Goal: Transaction & Acquisition: Book appointment/travel/reservation

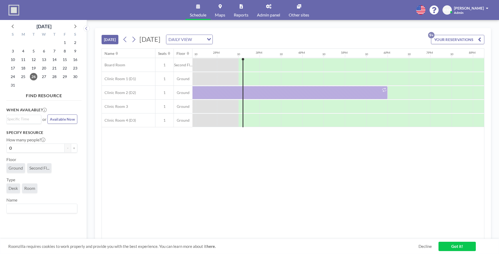
scroll to position [0, 597]
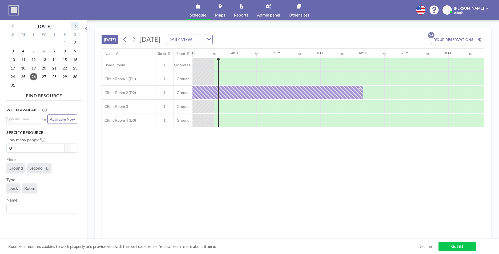
click at [76, 29] on icon at bounding box center [74, 26] width 7 height 7
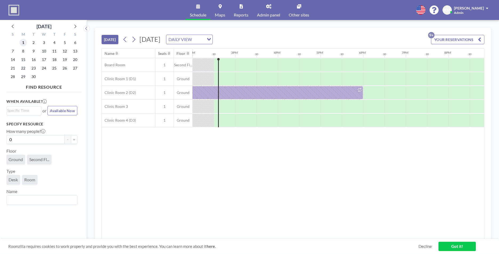
click at [23, 44] on span "1" at bounding box center [22, 42] width 7 height 7
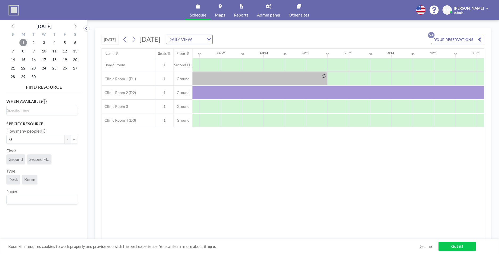
scroll to position [0, 441]
click at [358, 67] on div at bounding box center [358, 64] width 21 height 13
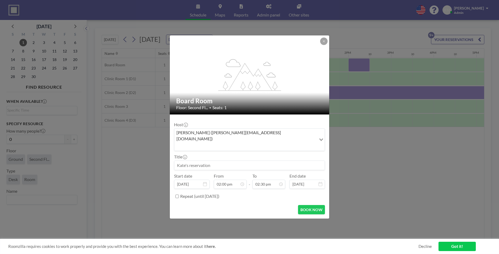
click at [209, 161] on input at bounding box center [249, 165] width 150 height 9
type input "[PERSON_NAME]/[PERSON_NAME]"
click at [177, 195] on input "Repeat (until [DATE])" at bounding box center [176, 196] width 3 height 3
checkbox input "true"
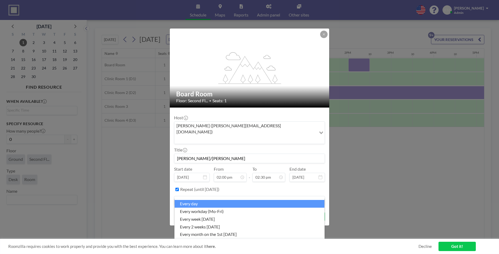
click at [187, 196] on div "every day" at bounding box center [246, 200] width 144 height 8
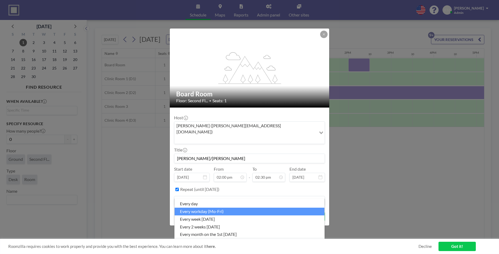
click at [211, 210] on li "every workday (Mo-Fri)" at bounding box center [250, 212] width 150 height 8
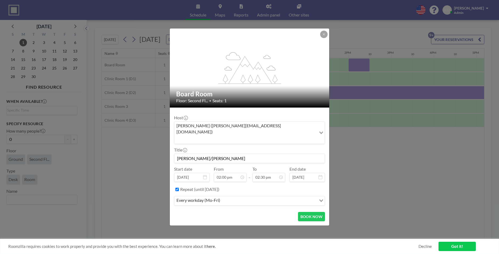
click at [223, 197] on input "Search for option" at bounding box center [269, 200] width 94 height 7
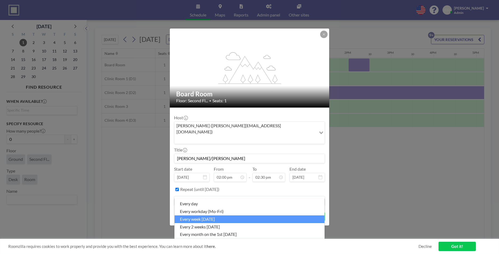
click at [229, 218] on li "every week [DATE]" at bounding box center [250, 220] width 150 height 8
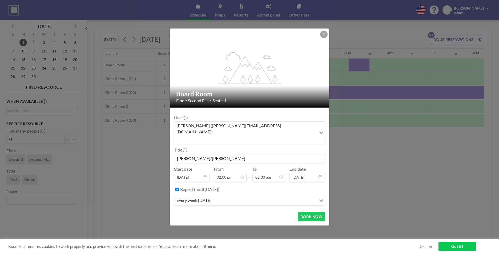
click at [320, 175] on icon at bounding box center [320, 177] width 4 height 4
click at [307, 173] on input "[DATE]" at bounding box center [306, 177] width 35 height 9
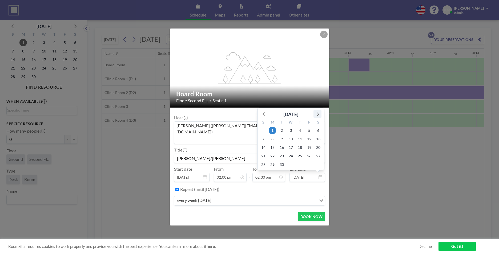
click at [317, 111] on icon at bounding box center [317, 114] width 7 height 7
click at [317, 111] on div "S" at bounding box center [318, 114] width 9 height 7
click at [318, 102] on icon at bounding box center [317, 105] width 7 height 7
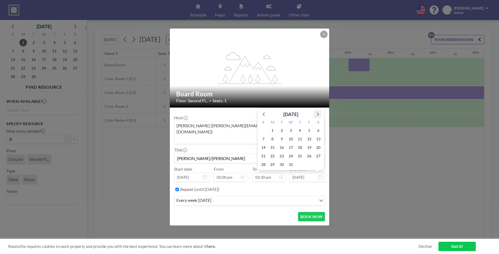
click at [314, 111] on icon at bounding box center [317, 114] width 7 height 7
click at [303, 124] on div "S M T W T F S 28 29 30 31 1 2 3 4 5 6 7 8 9 10 11 12 13 14 15 16 17 18 19 20 21…" at bounding box center [290, 144] width 67 height 52
click at [303, 127] on span "1" at bounding box center [299, 130] width 7 height 7
type input "[DATE]"
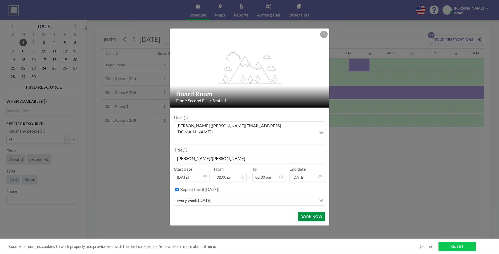
click at [307, 213] on button "BOOK NOW" at bounding box center [311, 216] width 27 height 9
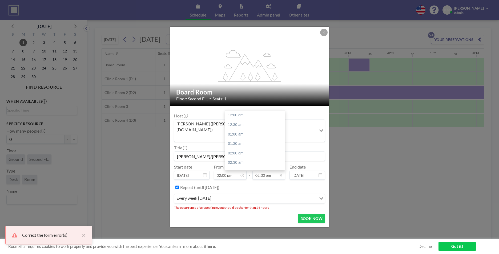
scroll to position [275, 0]
click at [274, 171] on input "02:30 pm" at bounding box center [268, 175] width 33 height 9
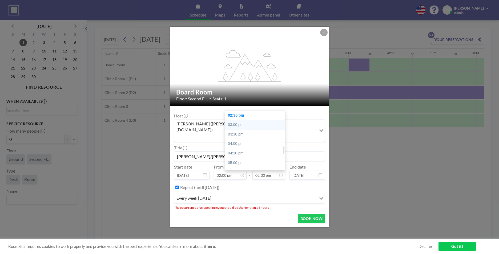
click at [263, 120] on div "03:00 pm" at bounding box center [256, 125] width 62 height 10
type input "03:00 pm"
click at [280, 183] on div "Repeat (until [DATE])" at bounding box center [252, 187] width 145 height 9
click at [309, 214] on button "BOOK NOW" at bounding box center [311, 218] width 27 height 9
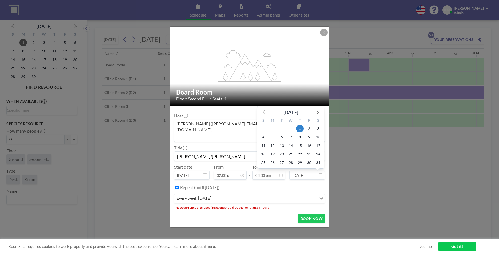
click at [294, 171] on input "[DATE]" at bounding box center [306, 175] width 35 height 9
click at [308, 171] on input "[DATE]" at bounding box center [306, 175] width 35 height 9
click at [262, 109] on icon at bounding box center [264, 112] width 7 height 7
click at [262, 109] on div "S" at bounding box center [263, 112] width 9 height 7
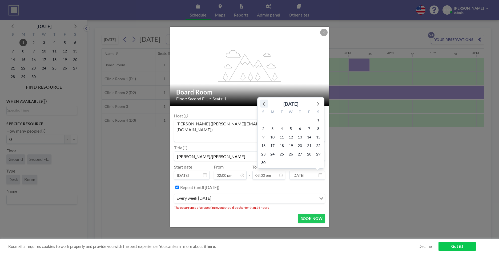
click at [265, 100] on icon at bounding box center [264, 103] width 7 height 7
click at [263, 109] on icon at bounding box center [264, 112] width 7 height 7
click at [272, 125] on span "1" at bounding box center [272, 128] width 7 height 7
type input "[DATE]"
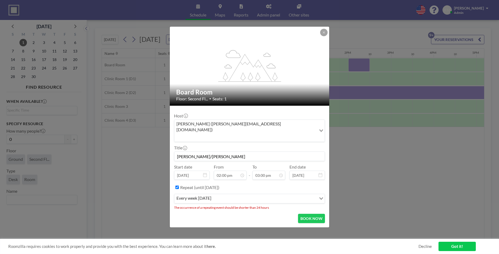
click at [290, 183] on div "Repeat (until [DATE])" at bounding box center [252, 187] width 145 height 9
click at [311, 214] on button "BOOK NOW" at bounding box center [311, 218] width 27 height 9
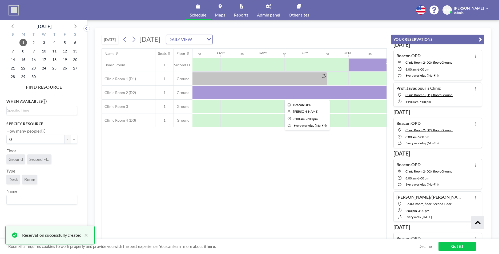
scroll to position [171, 0]
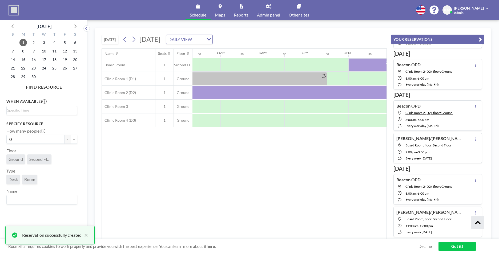
click at [202, 10] on link "Schedule" at bounding box center [197, 10] width 25 height 20
